Goal: Information Seeking & Learning: Learn about a topic

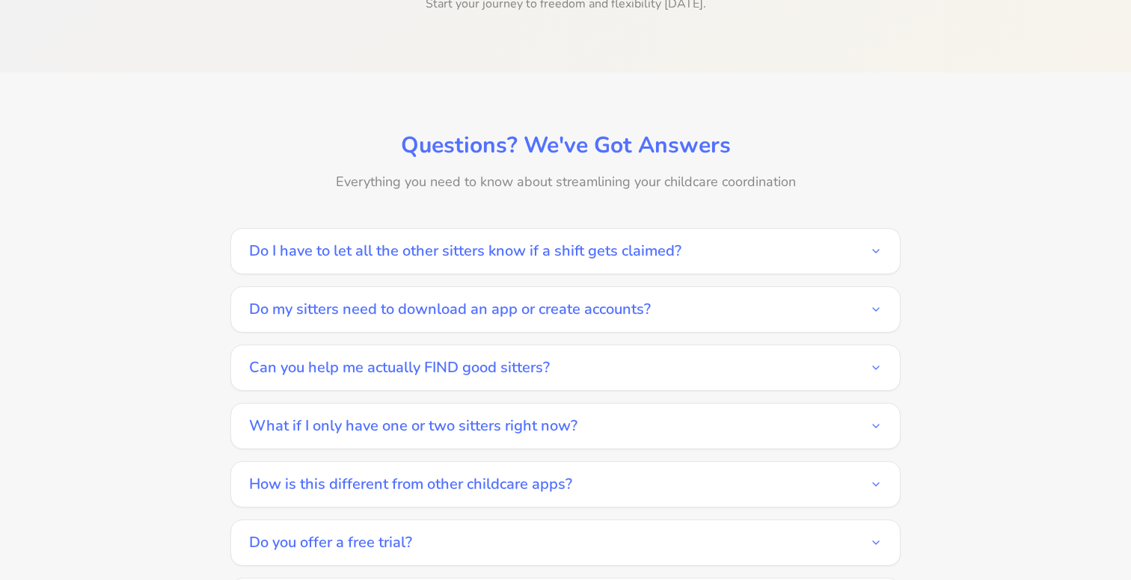
scroll to position [3283, 0]
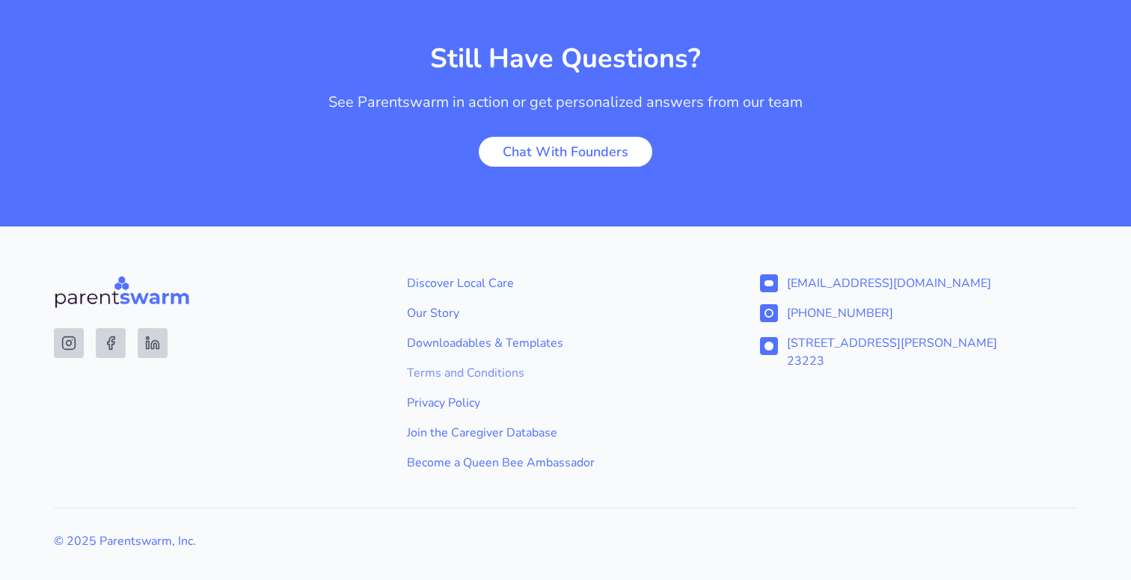
click at [506, 364] on link "Terms and Conditions" at bounding box center [565, 373] width 317 height 18
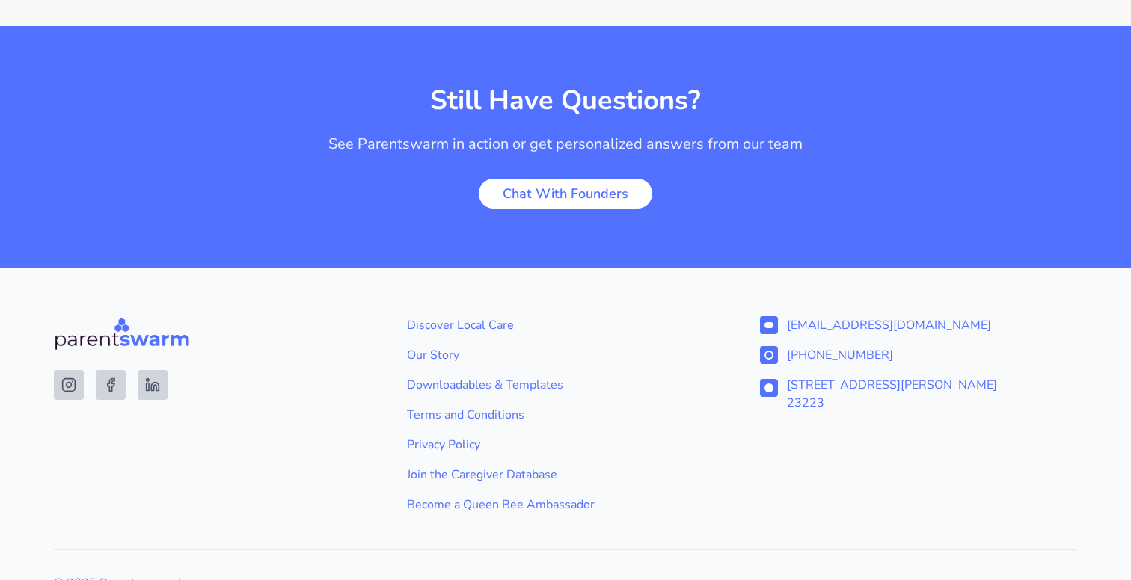
scroll to position [3283, 0]
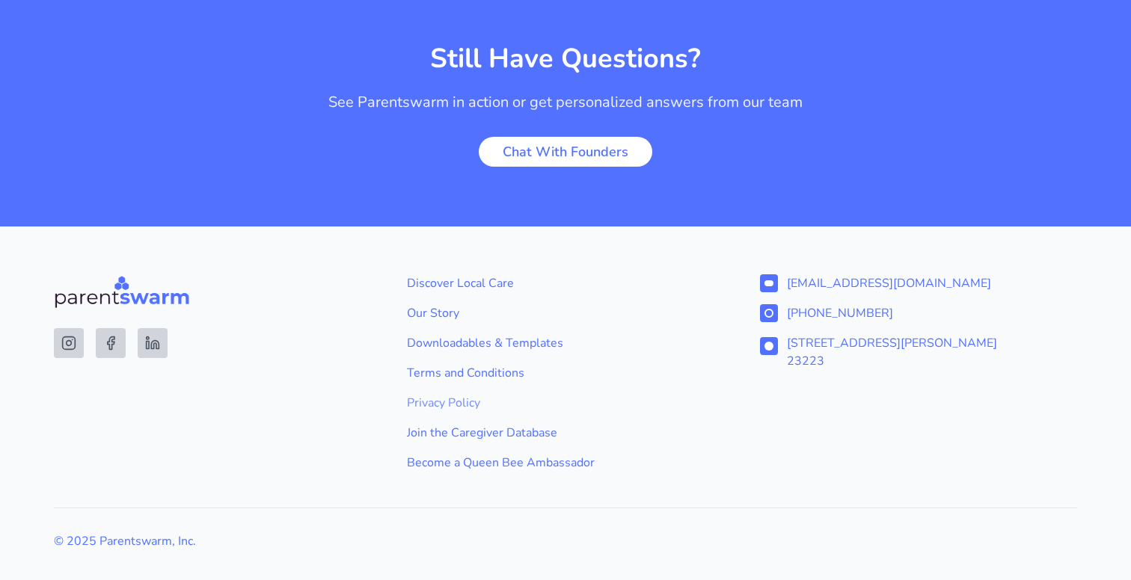
click at [463, 394] on link "Privacy Policy" at bounding box center [565, 403] width 317 height 18
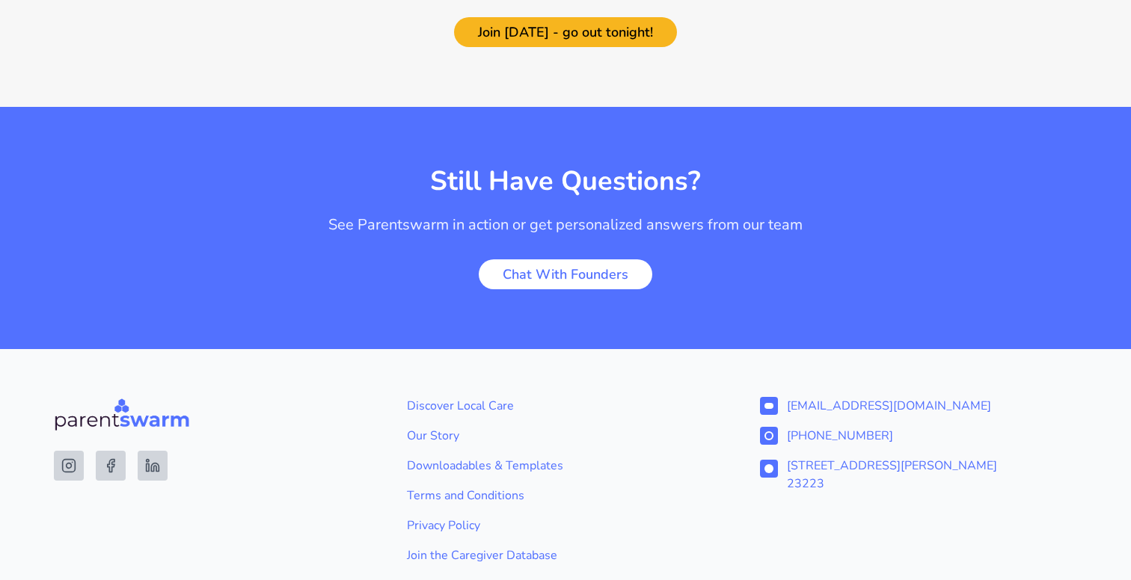
scroll to position [3283, 0]
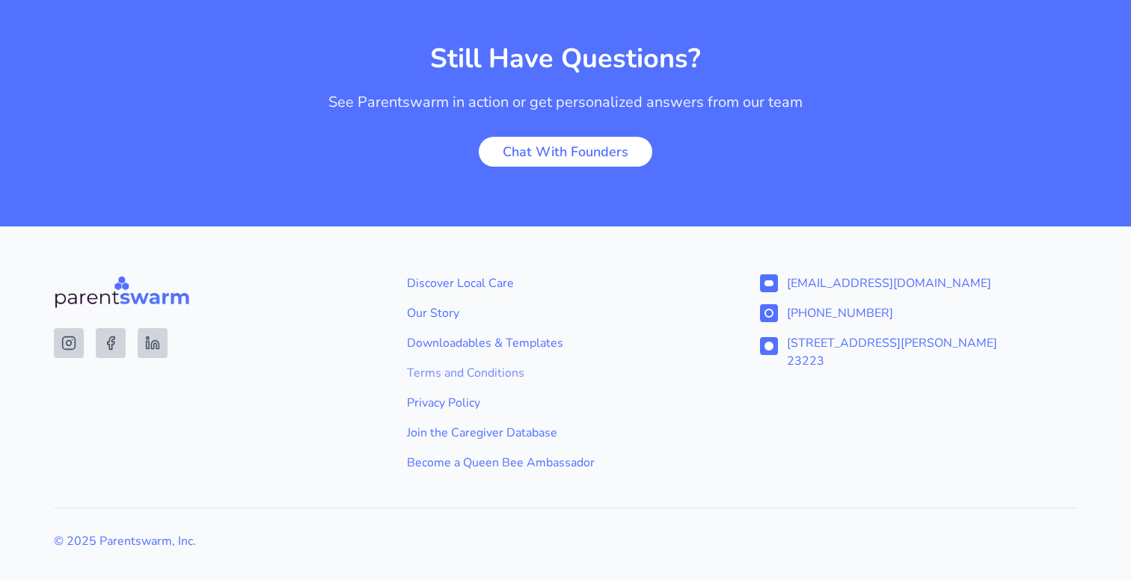
click at [472, 364] on link "Terms and Conditions" at bounding box center [565, 373] width 317 height 18
